Goal: Transaction & Acquisition: Purchase product/service

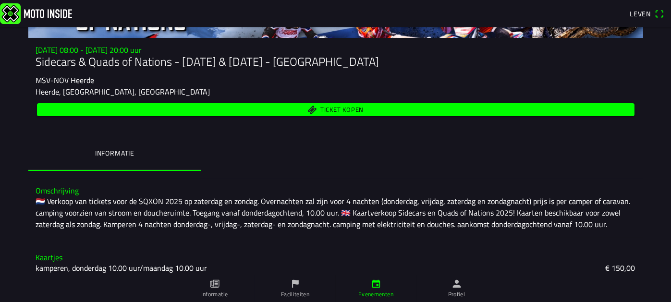
scroll to position [96, 0]
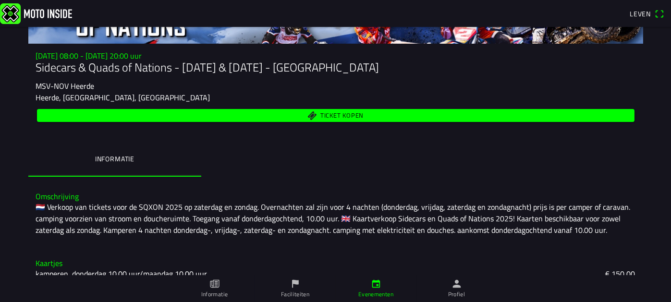
scroll to position [70, 0]
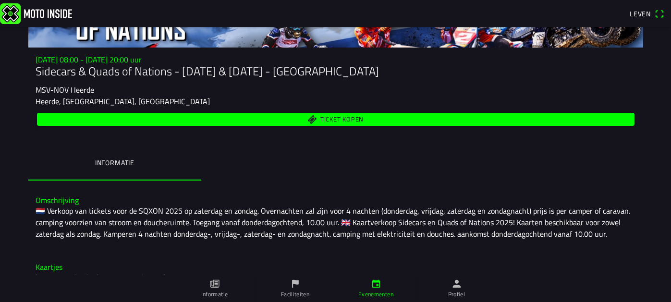
click at [334, 120] on font "Ticket kopen" at bounding box center [341, 119] width 43 height 10
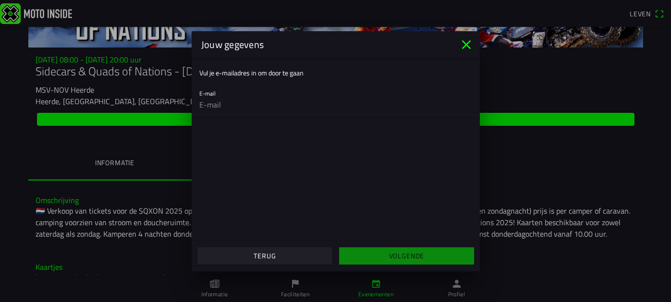
click at [462, 41] on icon "dichtbij" at bounding box center [466, 44] width 15 height 15
